Goal: Task Accomplishment & Management: Manage account settings

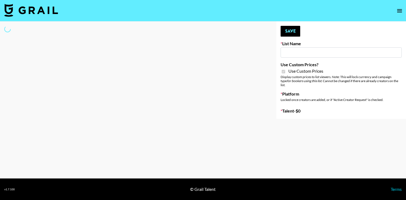
type input "Laifen (TikTok)"
checkbox input "true"
select select "Brand"
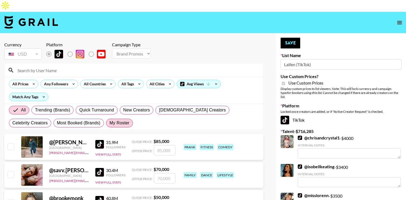
click at [110, 120] on span "My Roster" at bounding box center [120, 123] width 20 height 6
click at [110, 123] on input "My Roster" at bounding box center [110, 123] width 0 height 0
radio input "true"
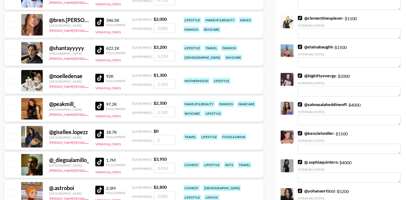
scroll to position [209, 0]
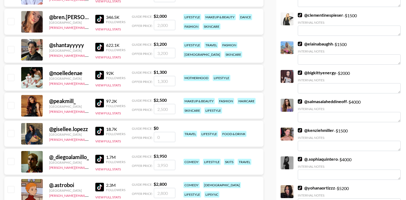
click at [12, 74] on input "checkbox" at bounding box center [11, 77] width 6 height 6
checkbox input "true"
click at [161, 76] on input "1300" at bounding box center [164, 81] width 21 height 10
type input "1300"
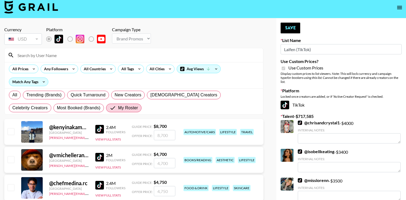
scroll to position [0, 0]
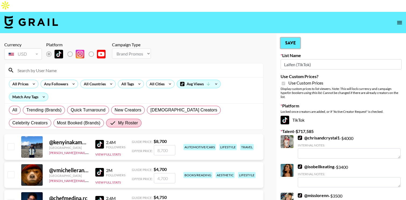
click at [297, 38] on button "Save" at bounding box center [291, 43] width 20 height 11
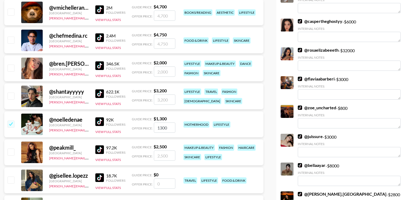
scroll to position [161, 0]
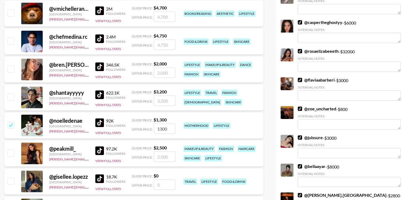
click at [9, 149] on input "checkbox" at bounding box center [11, 152] width 6 height 6
checkbox input "true"
type input "2500"
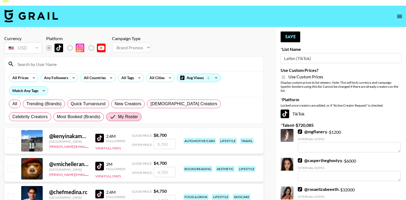
scroll to position [0, 0]
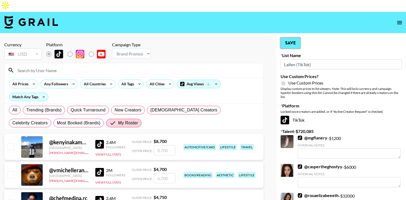
click at [283, 38] on button "Save" at bounding box center [291, 43] width 20 height 11
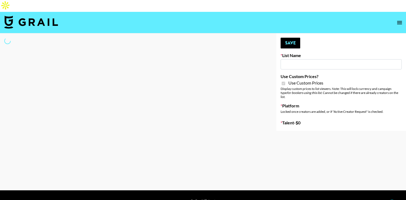
type input "Laifen (IG)"
checkbox input "true"
select select "Brand"
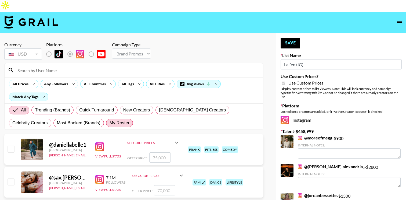
click at [110, 120] on span "My Roster" at bounding box center [120, 123] width 20 height 6
click at [110, 123] on input "My Roster" at bounding box center [110, 123] width 0 height 0
radio input "true"
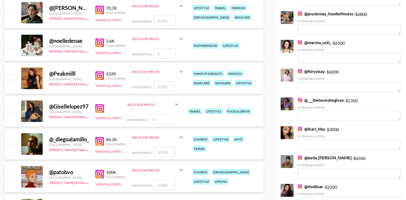
scroll to position [267, 0]
click at [11, 75] on input "checkbox" at bounding box center [11, 78] width 6 height 6
checkbox input "true"
type input "5000"
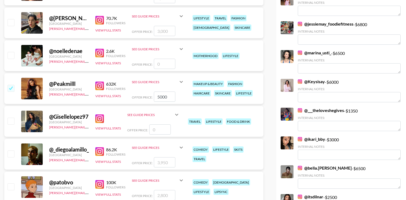
scroll to position [257, 0]
click at [180, 81] on icon at bounding box center [181, 82] width 3 height 2
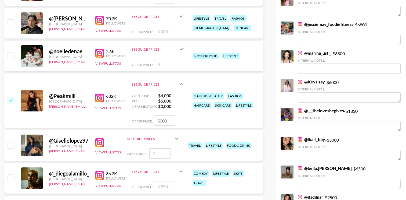
click at [182, 81] on icon at bounding box center [181, 84] width 6 height 6
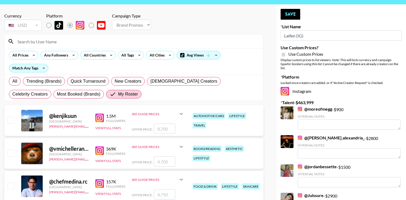
scroll to position [0, 0]
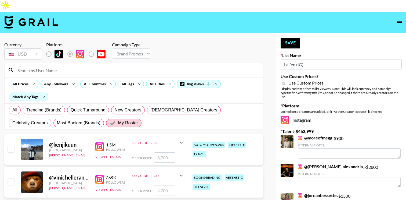
click at [289, 38] on button "Save" at bounding box center [291, 43] width 20 height 11
